Goal: Ask a question: Seek information or help from site administrators or community

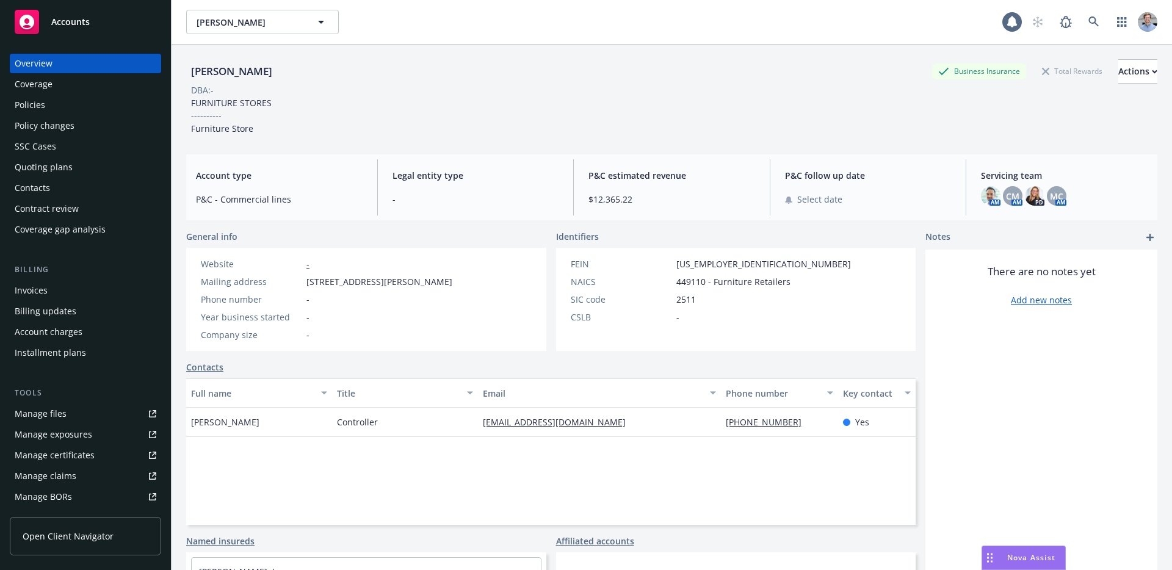
click at [999, 564] on div "Nova Assist" at bounding box center [1023, 557] width 83 height 23
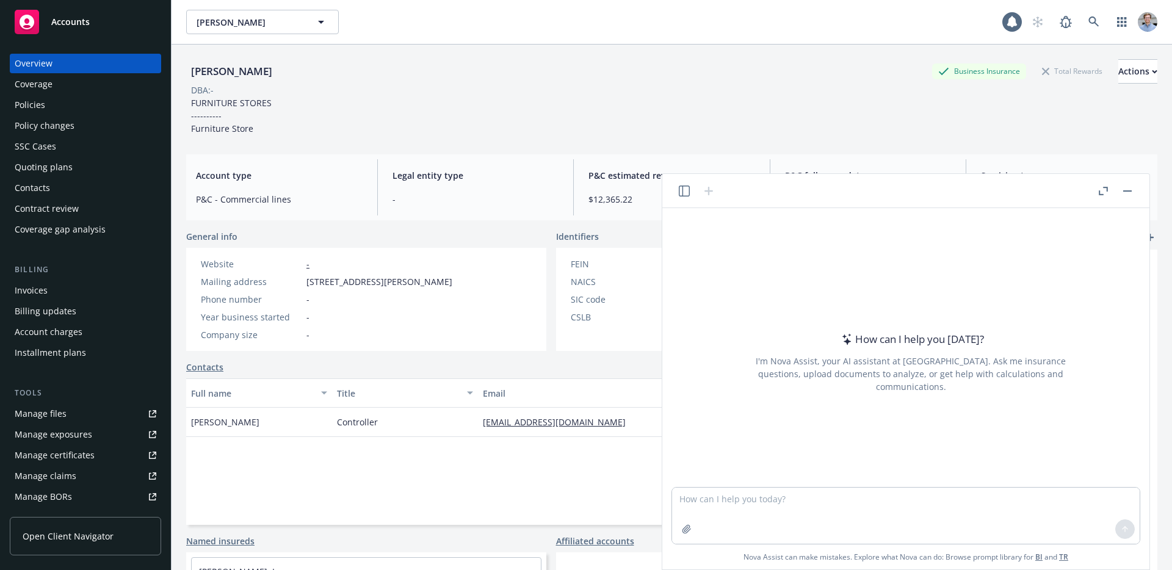
click at [686, 193] on icon "button" at bounding box center [684, 191] width 11 height 11
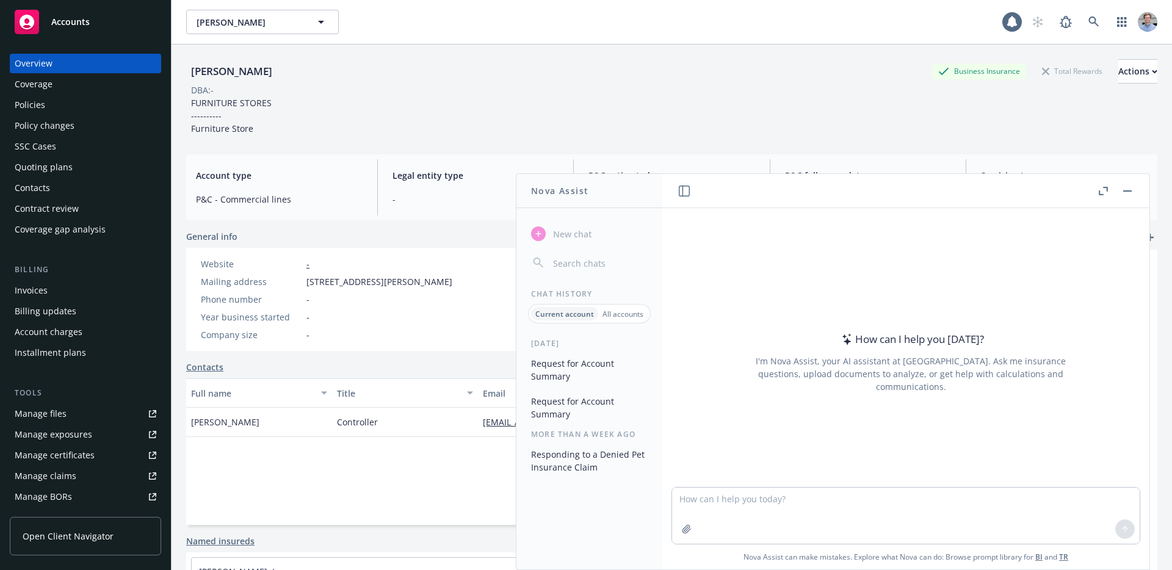
click at [612, 357] on button "Request for Account Summary" at bounding box center [589, 369] width 126 height 33
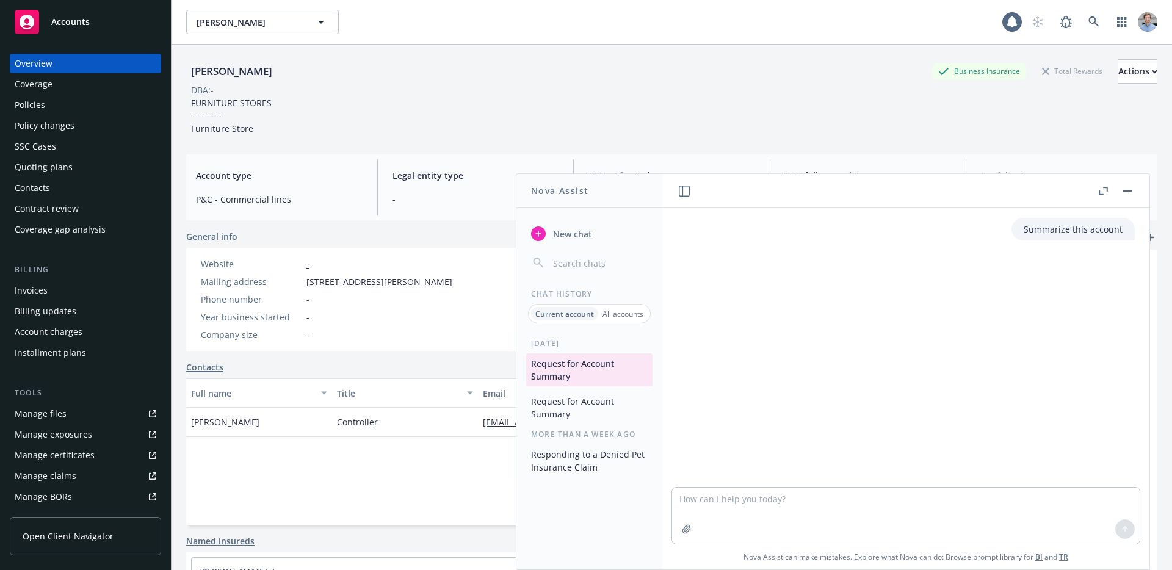
click at [1047, 228] on p "Summarize this account" at bounding box center [1072, 229] width 99 height 13
copy p "Summarize this account"
click at [555, 237] on span "New chat" at bounding box center [570, 234] width 41 height 13
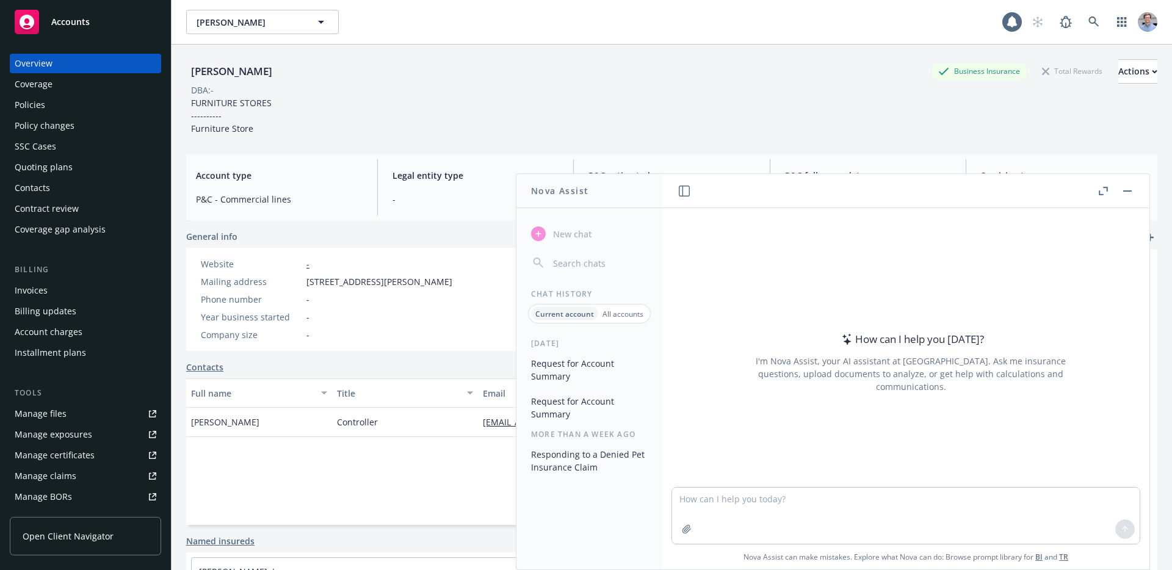
click at [679, 193] on icon "button" at bounding box center [684, 191] width 11 height 11
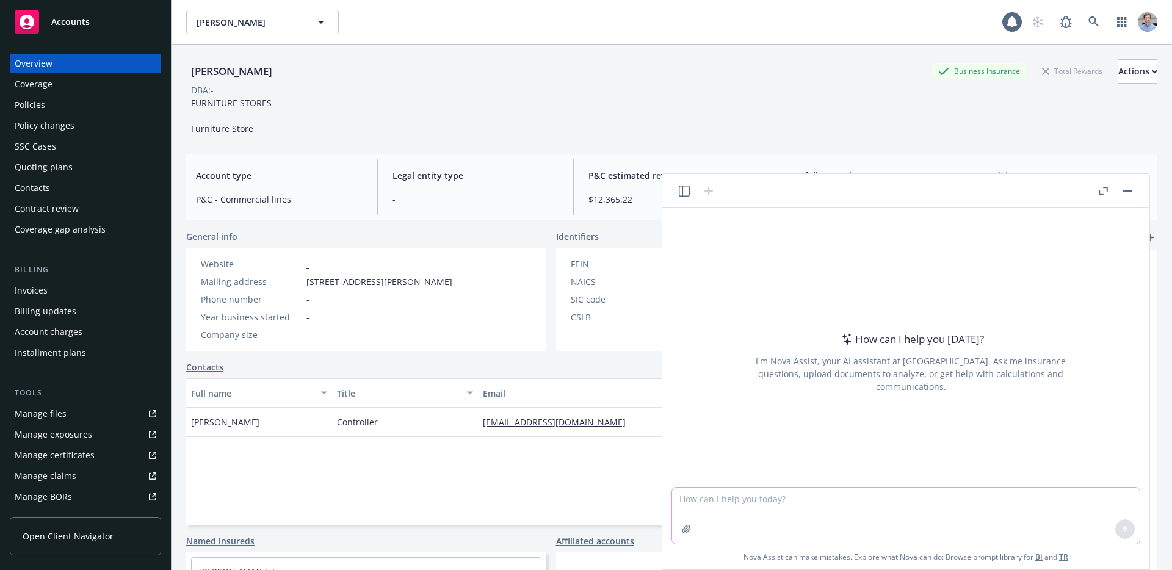
click at [776, 517] on textarea at bounding box center [905, 516] width 467 height 56
paste textarea "Summarize this account"
type textarea "Summarize this account"
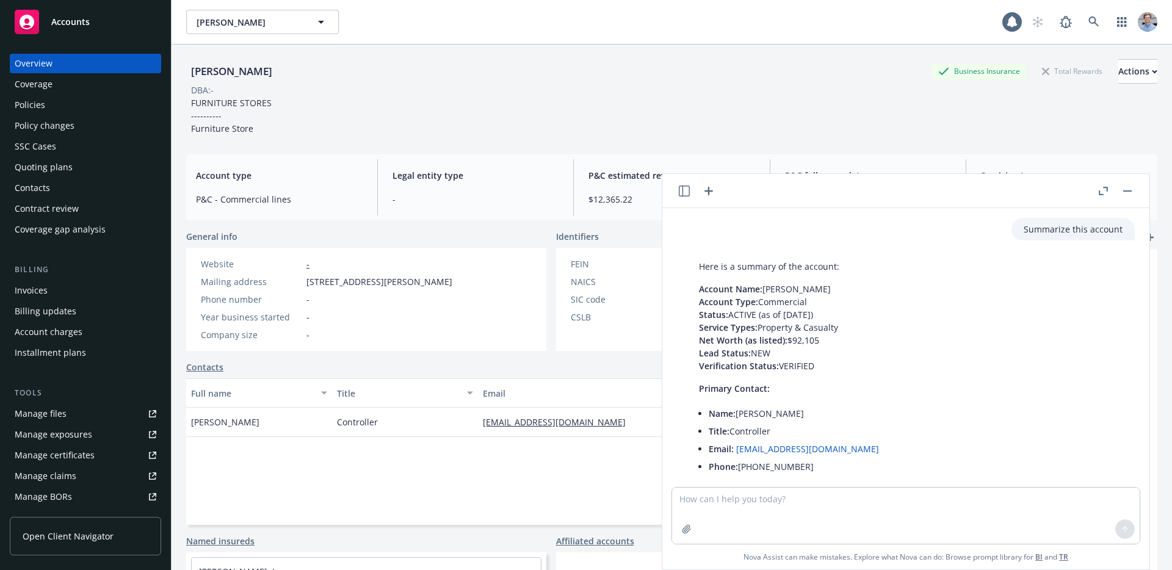
click at [1126, 190] on rect "button" at bounding box center [1127, 190] width 9 height 1
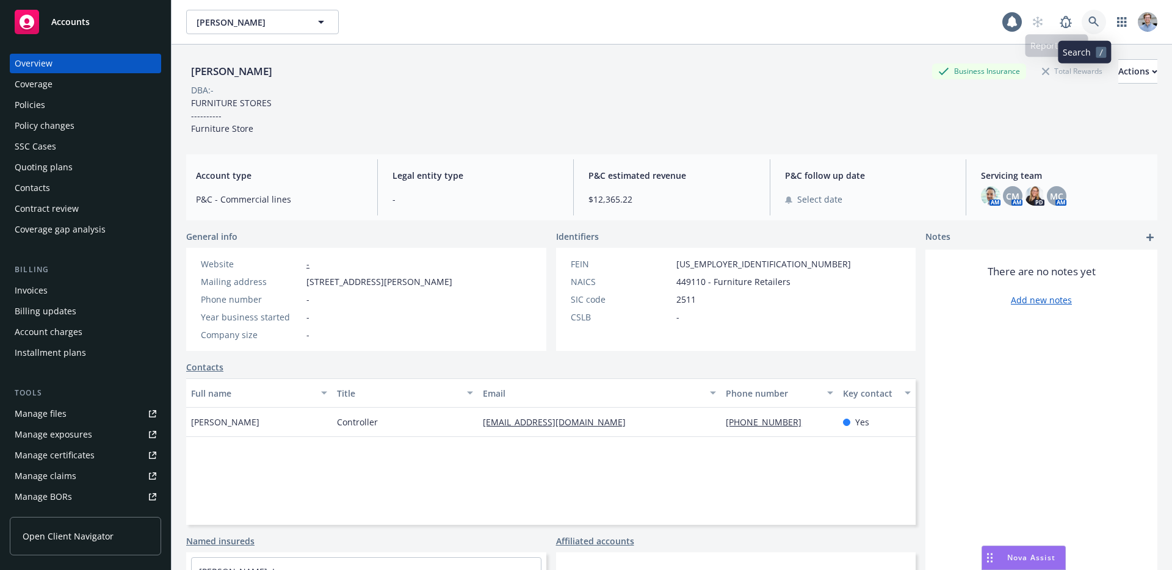
click at [1081, 21] on link at bounding box center [1093, 22] width 24 height 24
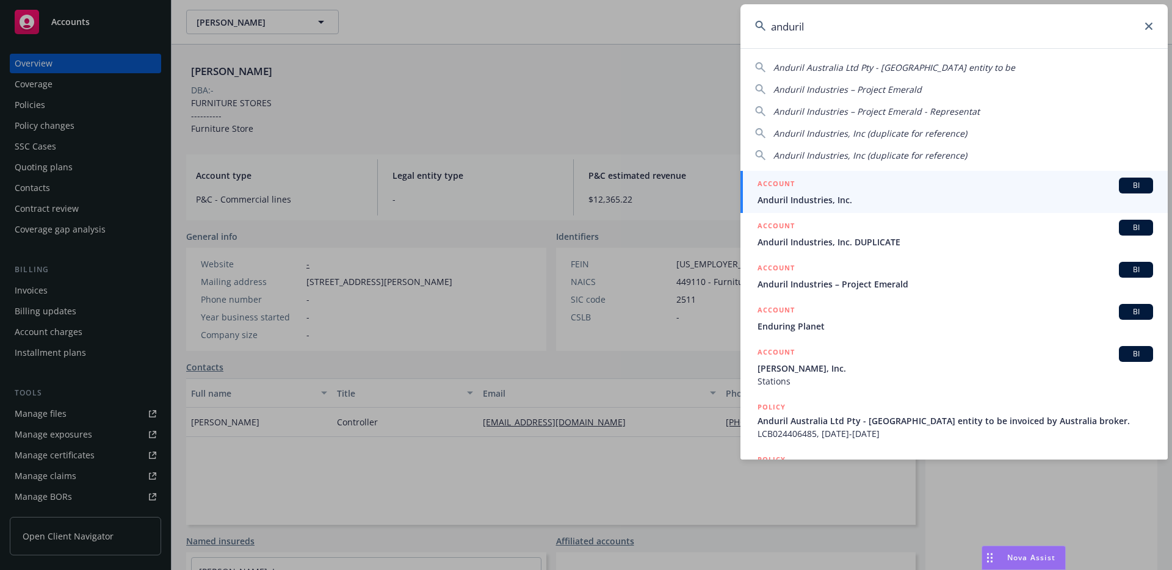
type input "anduril"
click at [822, 192] on div "ACCOUNT BI" at bounding box center [954, 186] width 395 height 16
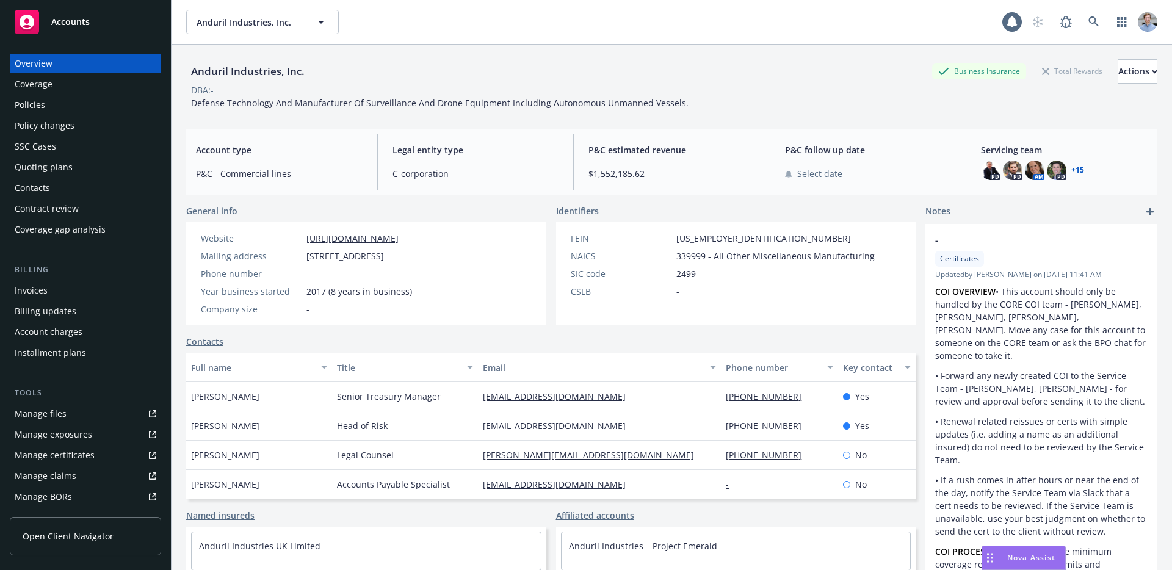
click at [1004, 556] on div "Nova Assist" at bounding box center [1031, 557] width 68 height 10
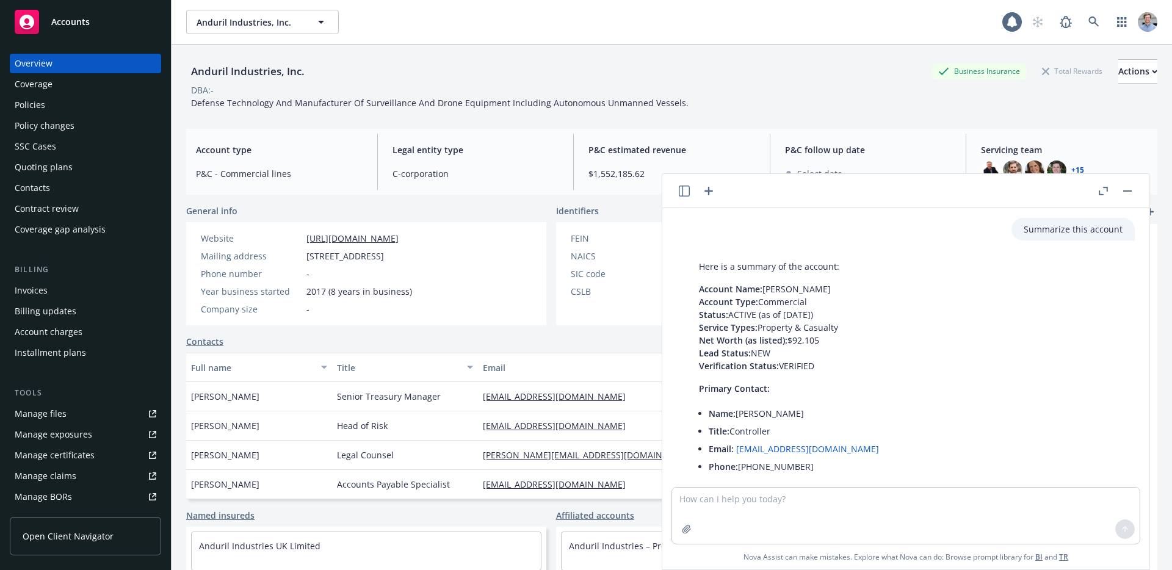
click at [711, 187] on icon "button" at bounding box center [708, 191] width 15 height 15
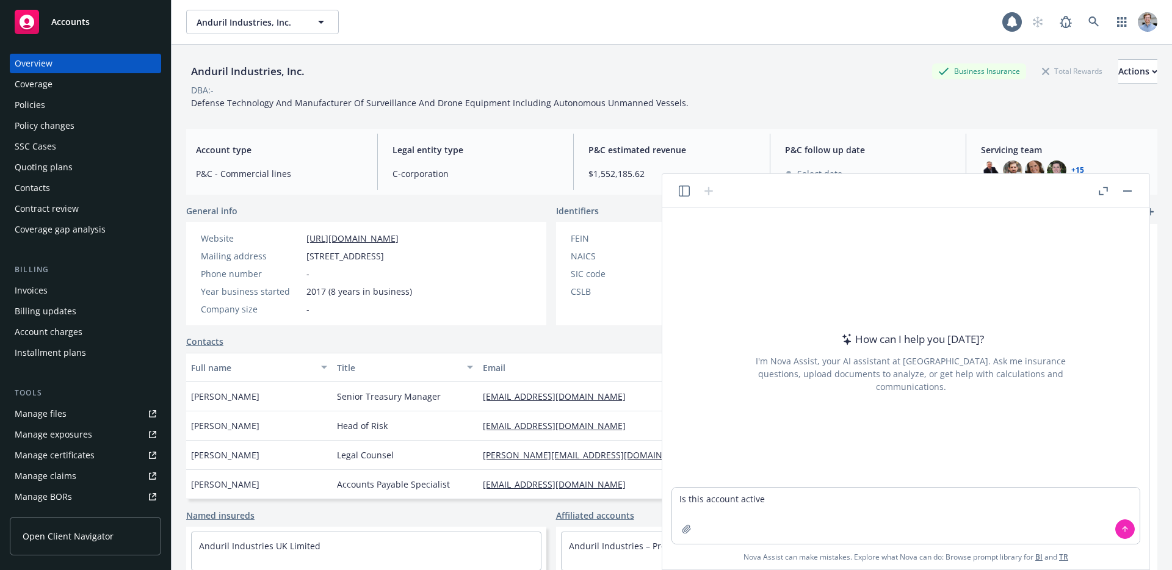
type textarea "Is this account active?"
